Goal: Communication & Community: Connect with others

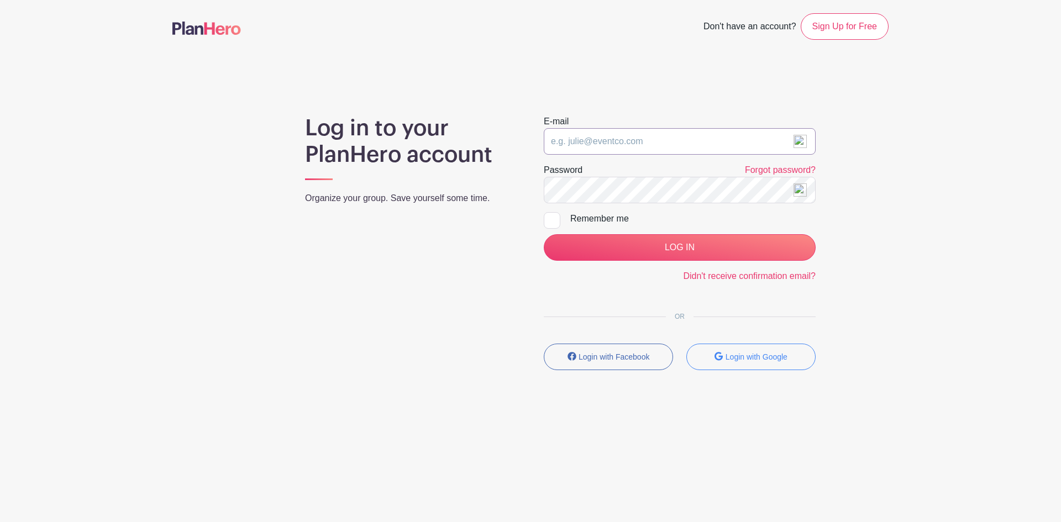
type input "[EMAIL_ADDRESS][DOMAIN_NAME]"
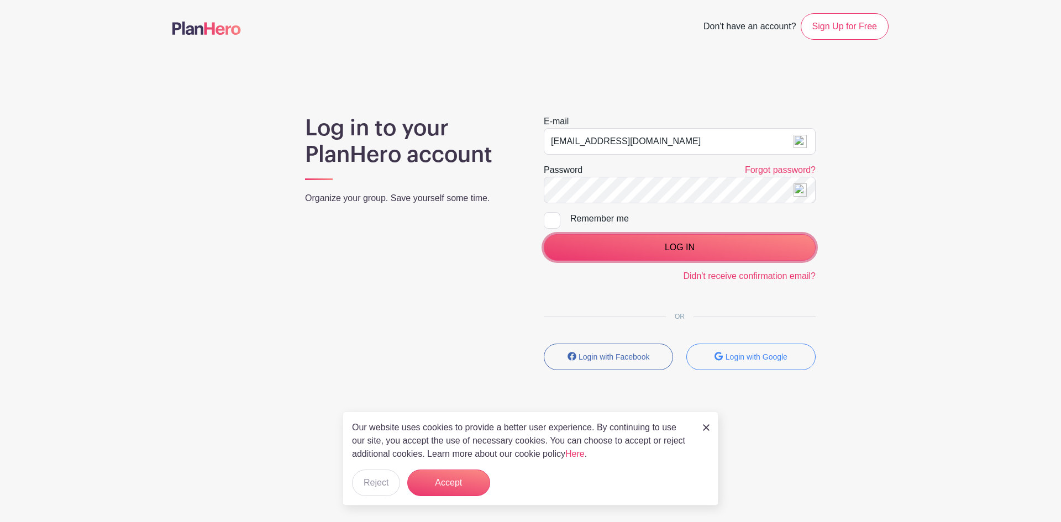
click at [652, 245] on input "LOG IN" at bounding box center [680, 247] width 272 height 27
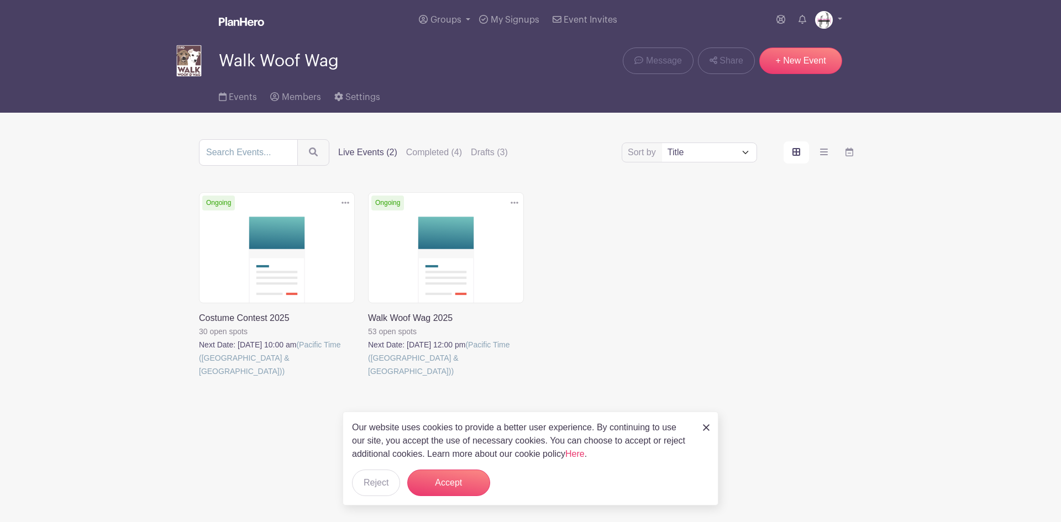
click at [368, 378] on link at bounding box center [368, 378] width 0 height 0
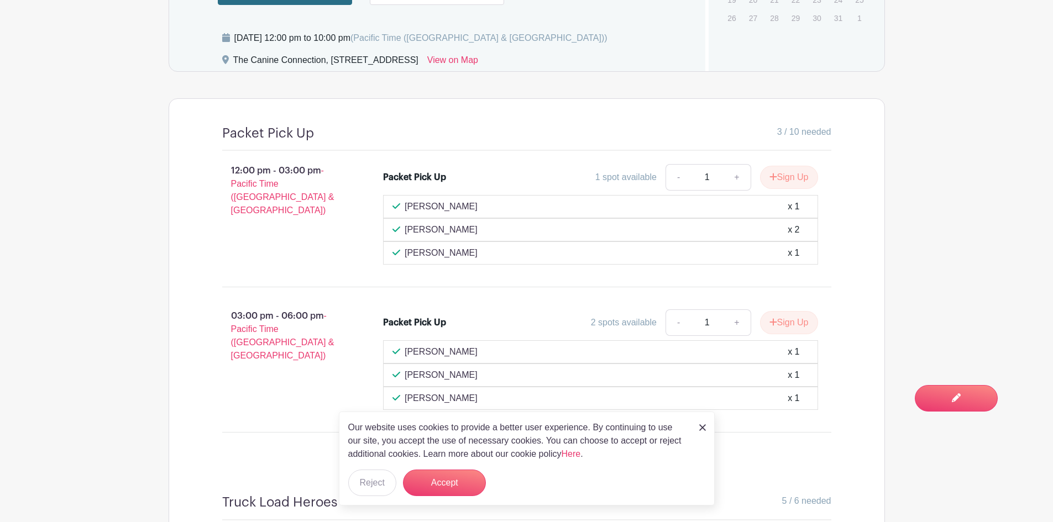
scroll to position [663, 0]
click at [355, 483] on button "Reject" at bounding box center [372, 483] width 48 height 27
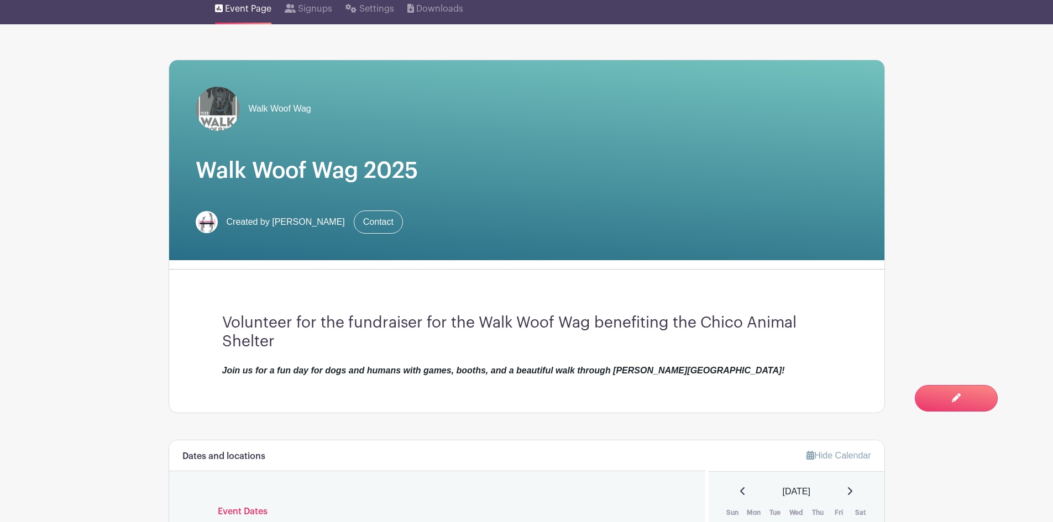
scroll to position [0, 0]
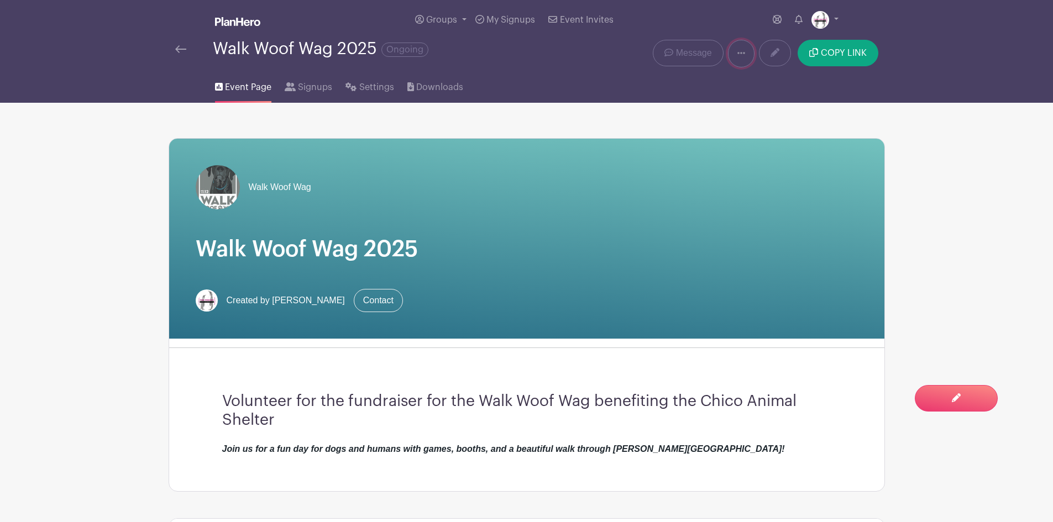
click at [739, 53] on icon at bounding box center [741, 53] width 8 height 2
click at [316, 93] on span "Signups" at bounding box center [315, 87] width 34 height 13
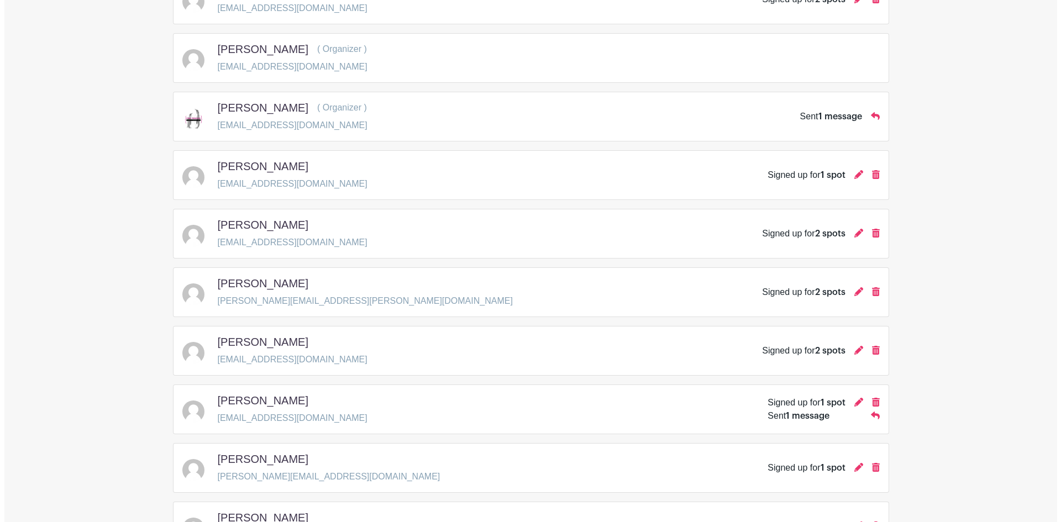
scroll to position [276, 0]
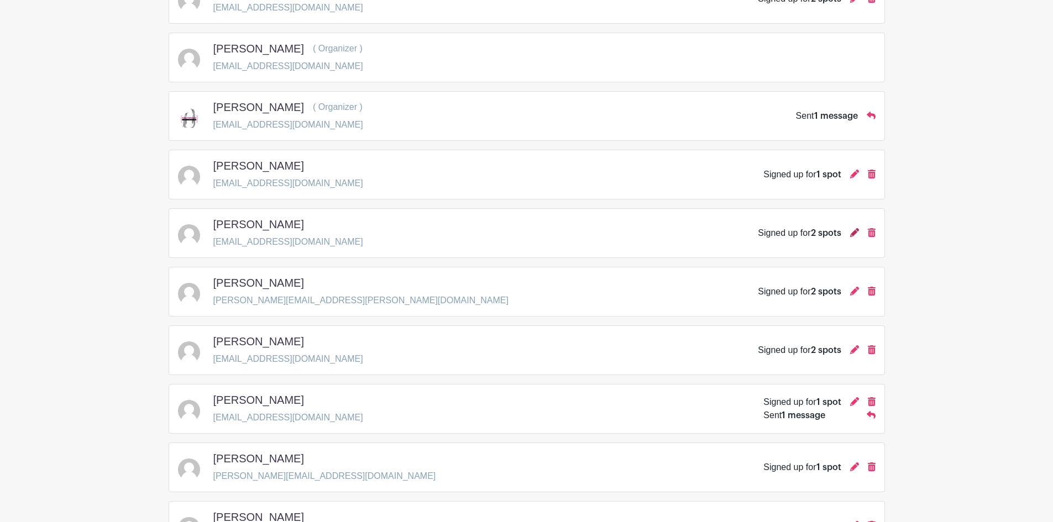
click at [855, 234] on icon at bounding box center [854, 232] width 9 height 9
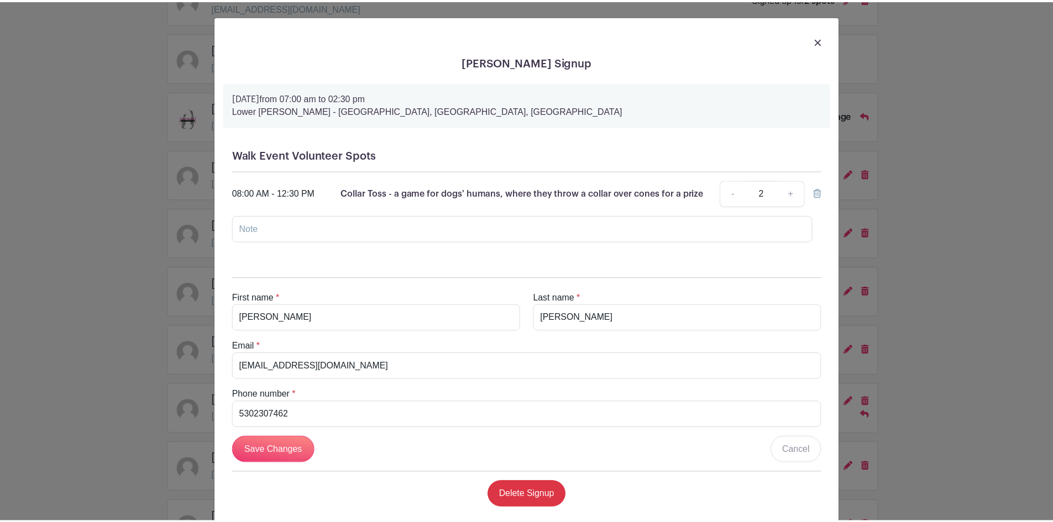
scroll to position [20, 0]
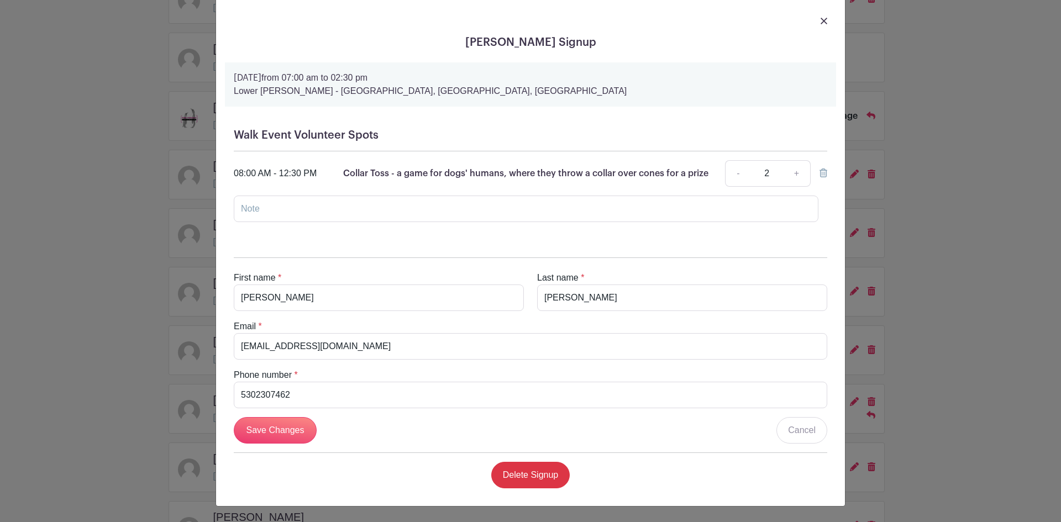
click at [821, 17] on link at bounding box center [824, 20] width 7 height 13
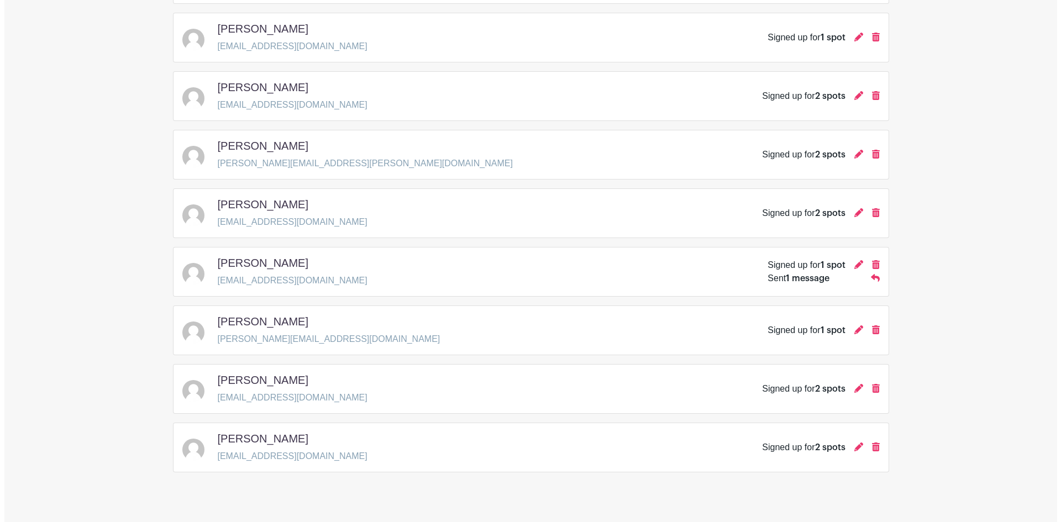
scroll to position [432, 0]
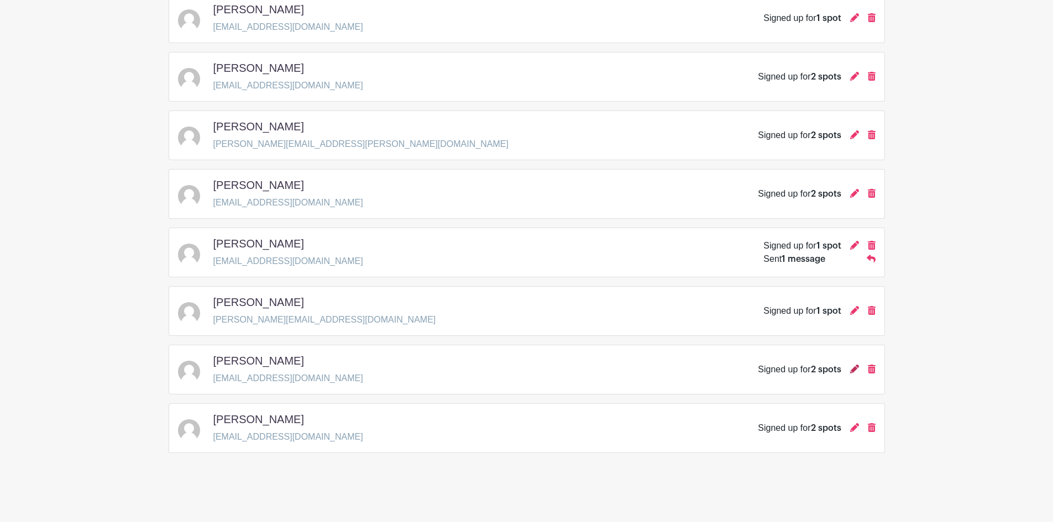
click at [853, 370] on icon at bounding box center [854, 369] width 9 height 9
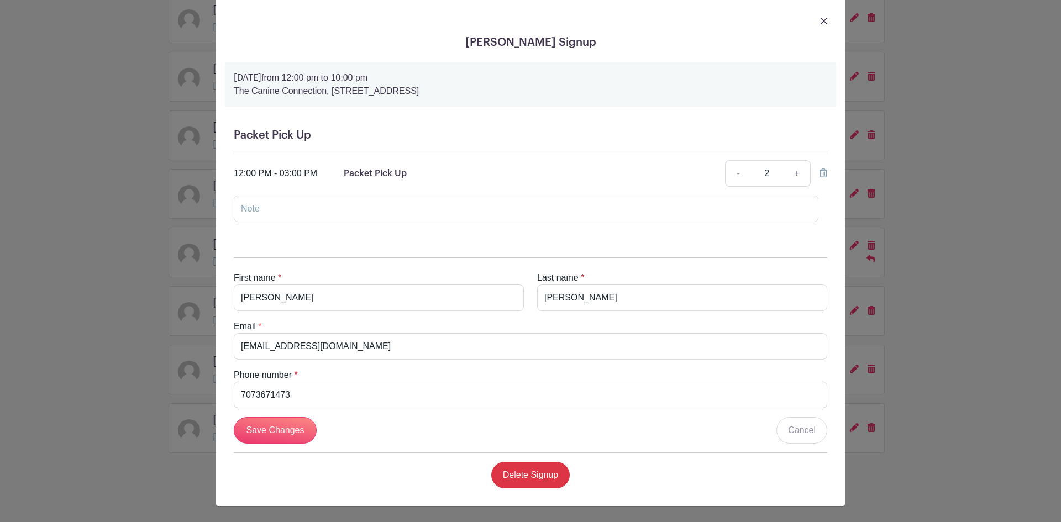
scroll to position [0, 0]
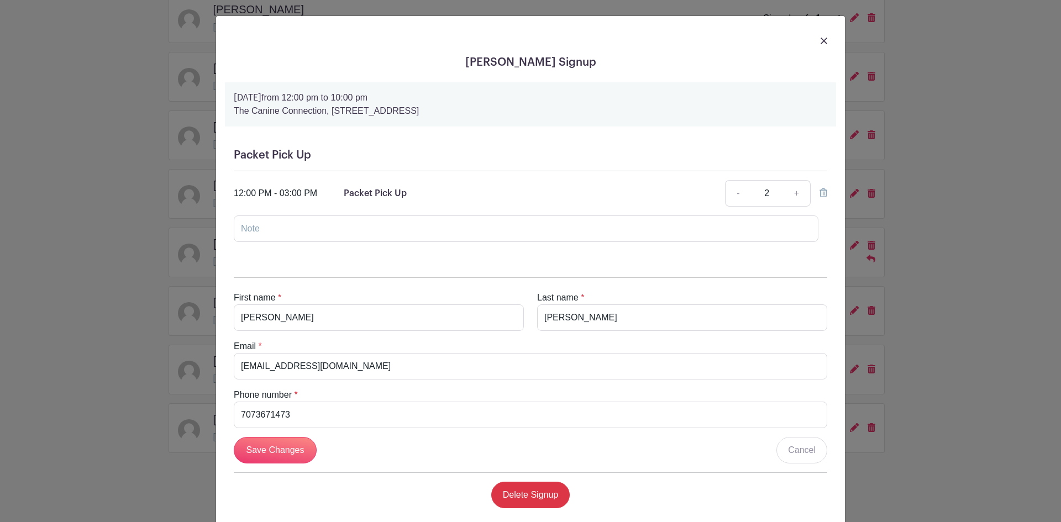
click at [823, 38] on img at bounding box center [824, 41] width 7 height 7
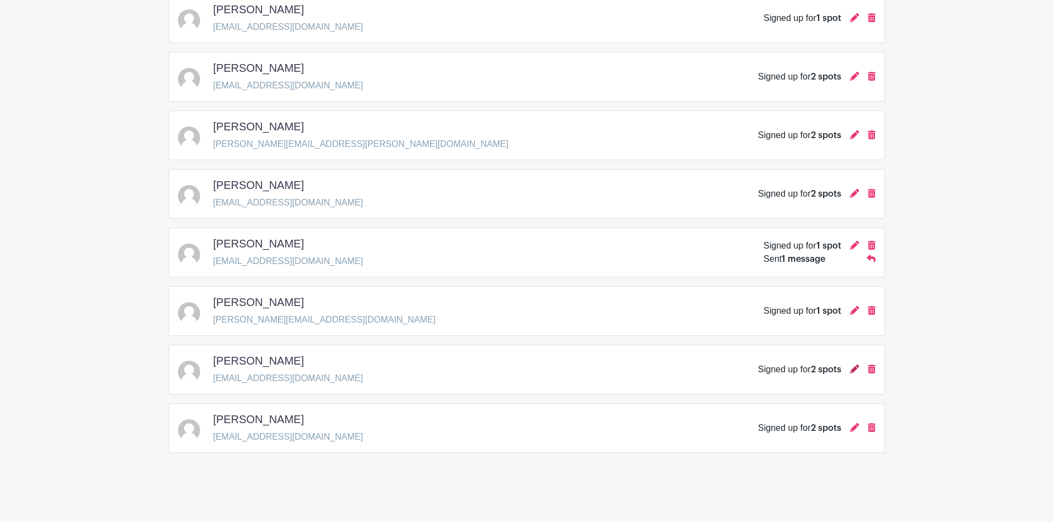
click at [852, 369] on icon at bounding box center [854, 369] width 9 height 9
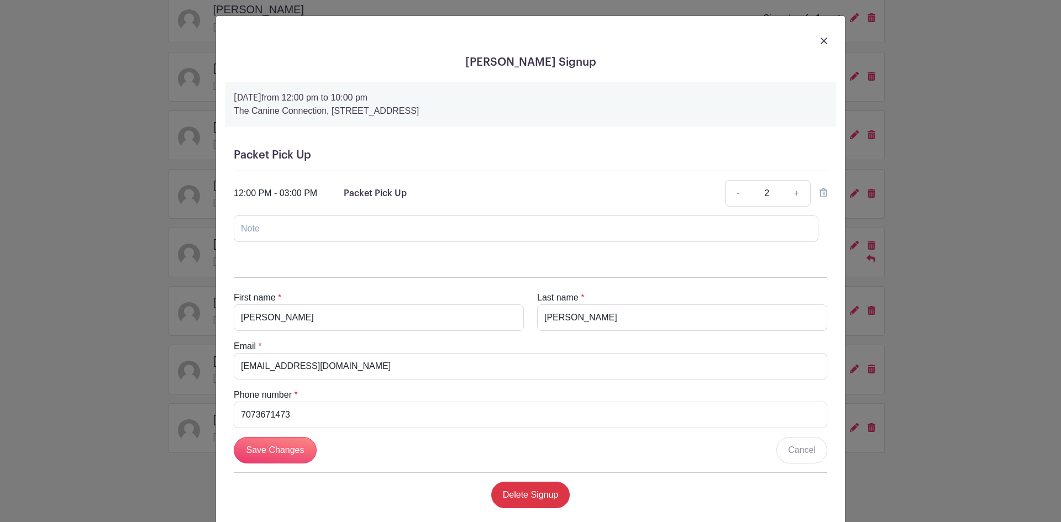
click at [821, 39] on img at bounding box center [824, 41] width 7 height 7
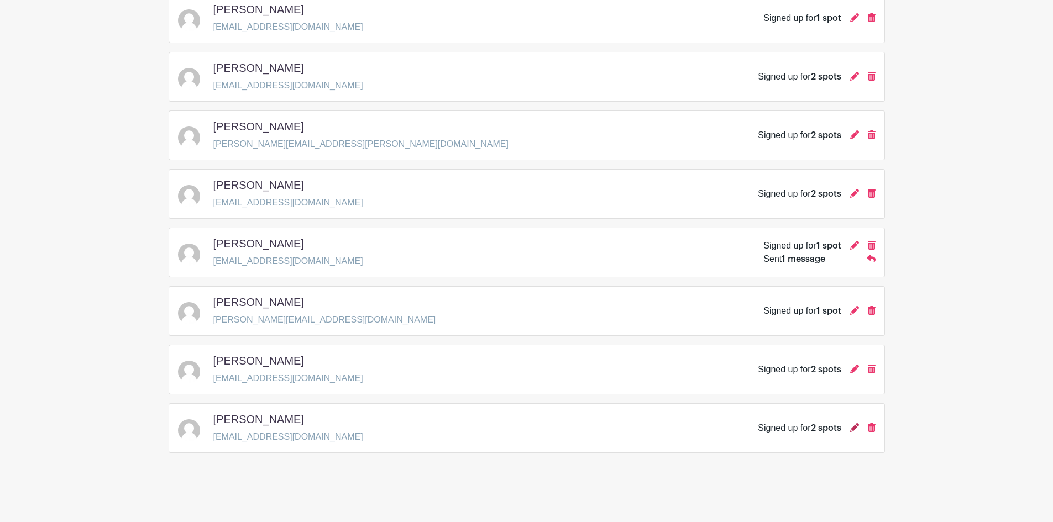
click at [856, 428] on icon at bounding box center [854, 427] width 9 height 9
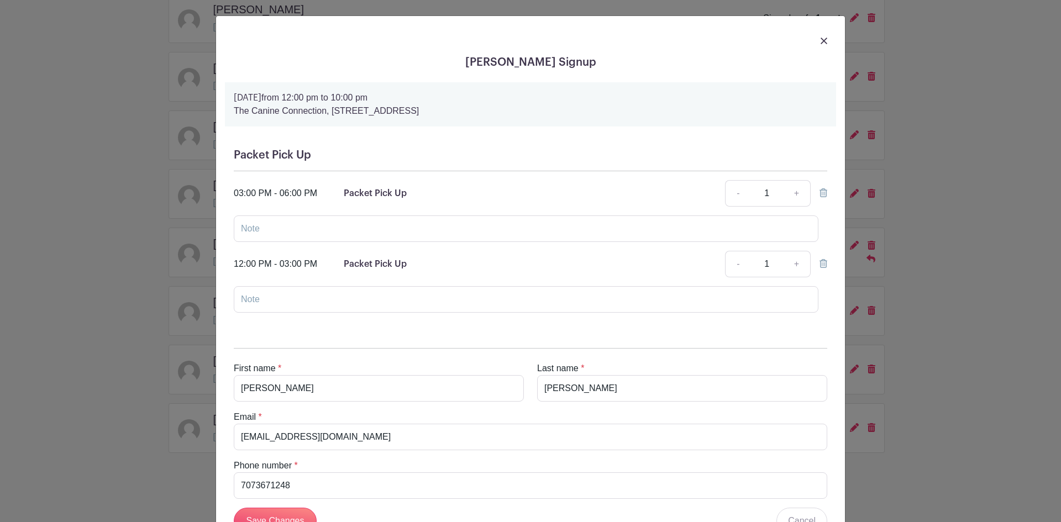
click at [820, 193] on icon at bounding box center [824, 193] width 8 height 9
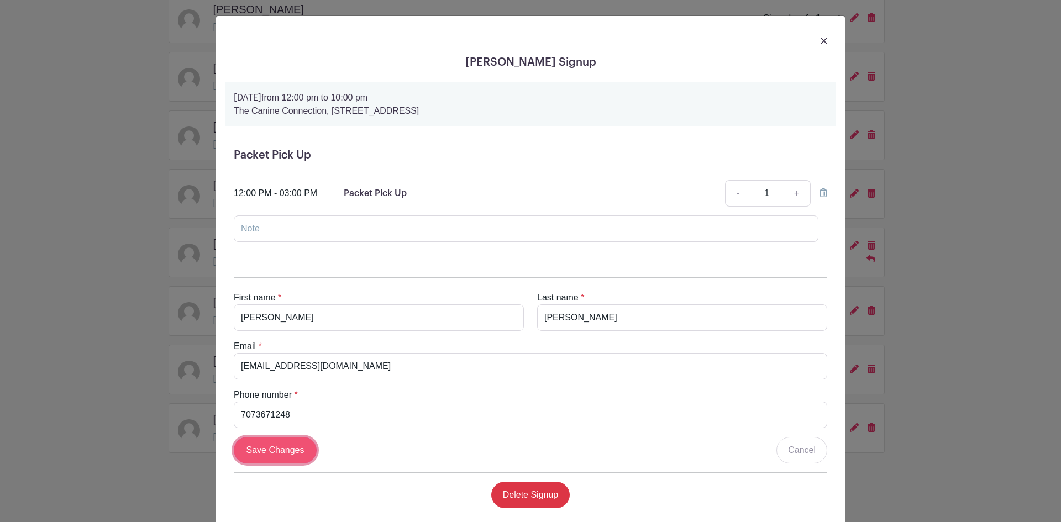
click at [270, 443] on input "Save Changes" at bounding box center [275, 450] width 83 height 27
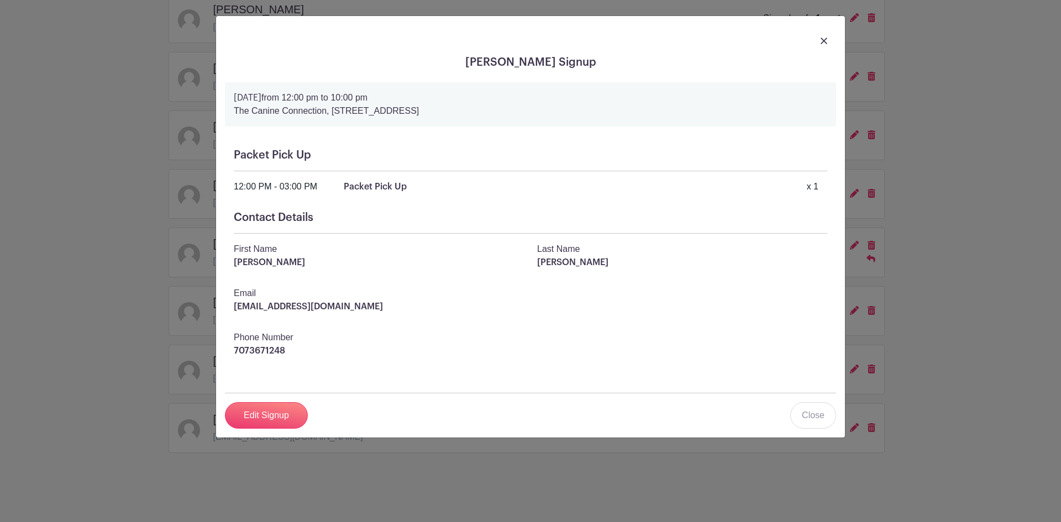
click at [823, 40] on img at bounding box center [824, 41] width 7 height 7
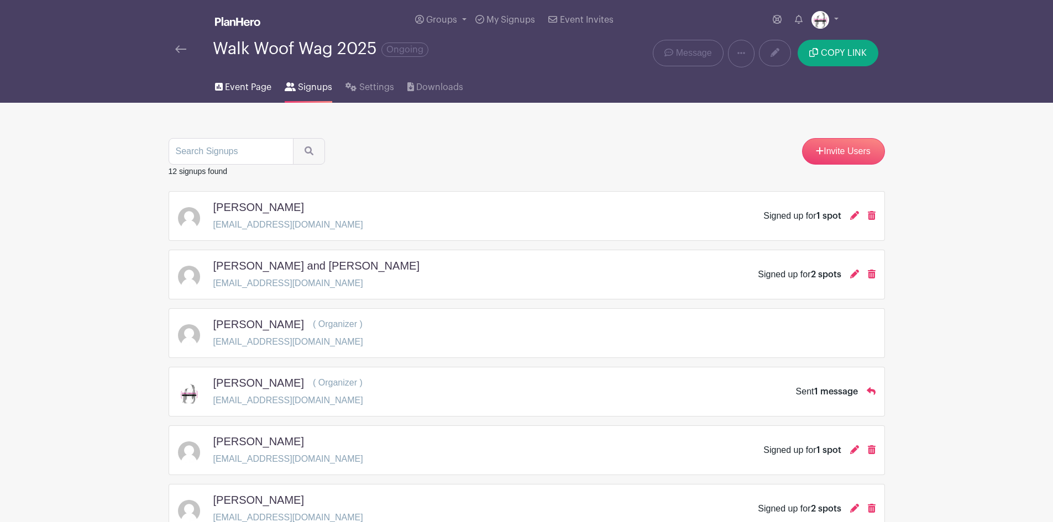
click at [244, 91] on span "Event Page" at bounding box center [248, 87] width 46 height 13
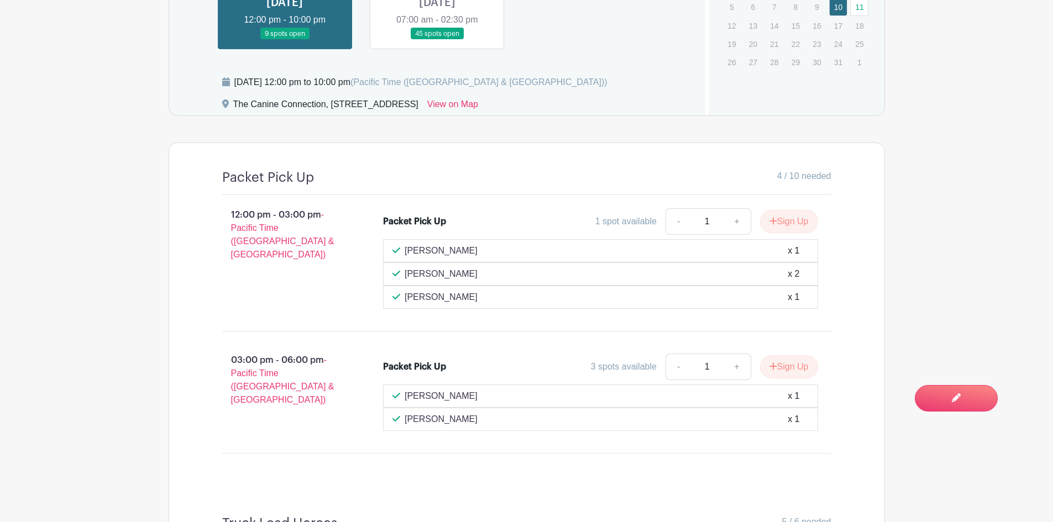
scroll to position [618, 0]
click at [437, 40] on link at bounding box center [437, 40] width 0 height 0
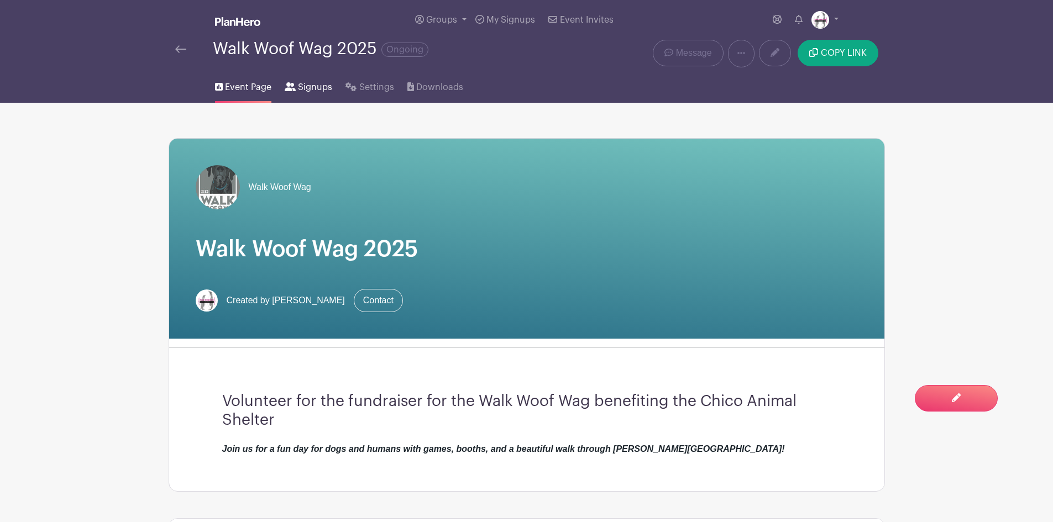
click at [313, 82] on span "Signups" at bounding box center [315, 87] width 34 height 13
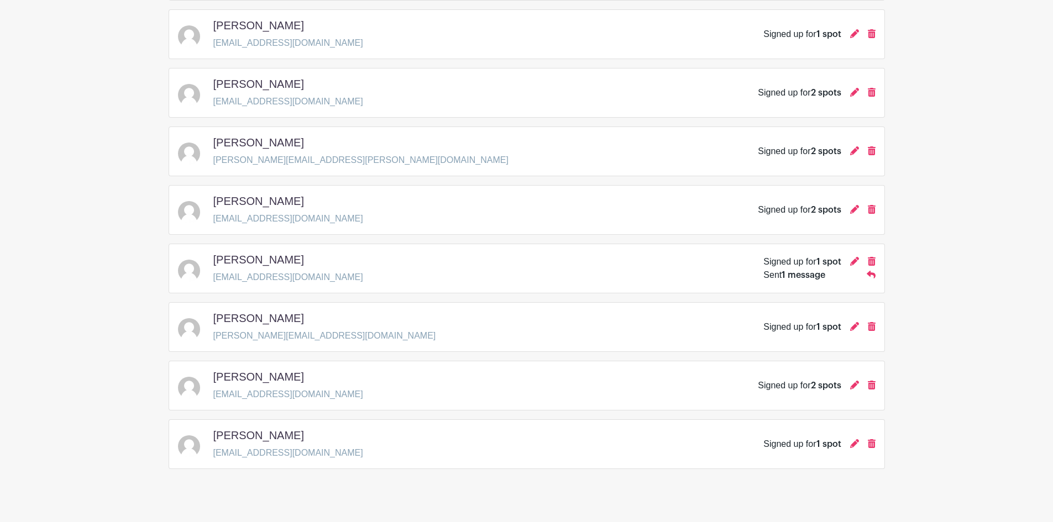
scroll to position [432, 0]
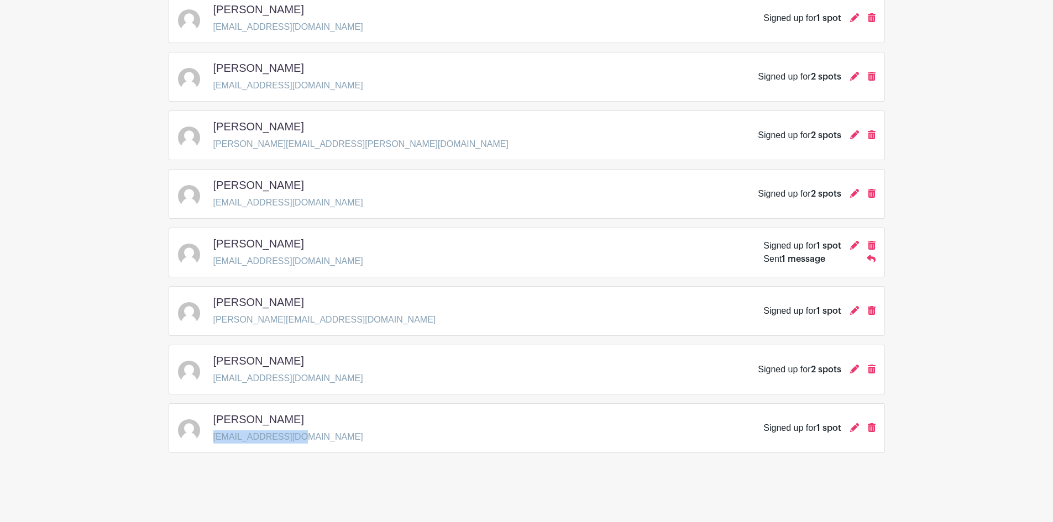
drag, startPoint x: 314, startPoint y: 435, endPoint x: 213, endPoint y: 452, distance: 102.0
click at [213, 452] on div "Graciela Nanez gnanez58@gmail.com Signed up for 1 spot" at bounding box center [527, 429] width 716 height 50
copy p "gnanez58@gmail.com"
